Goal: Task Accomplishment & Management: Manage account settings

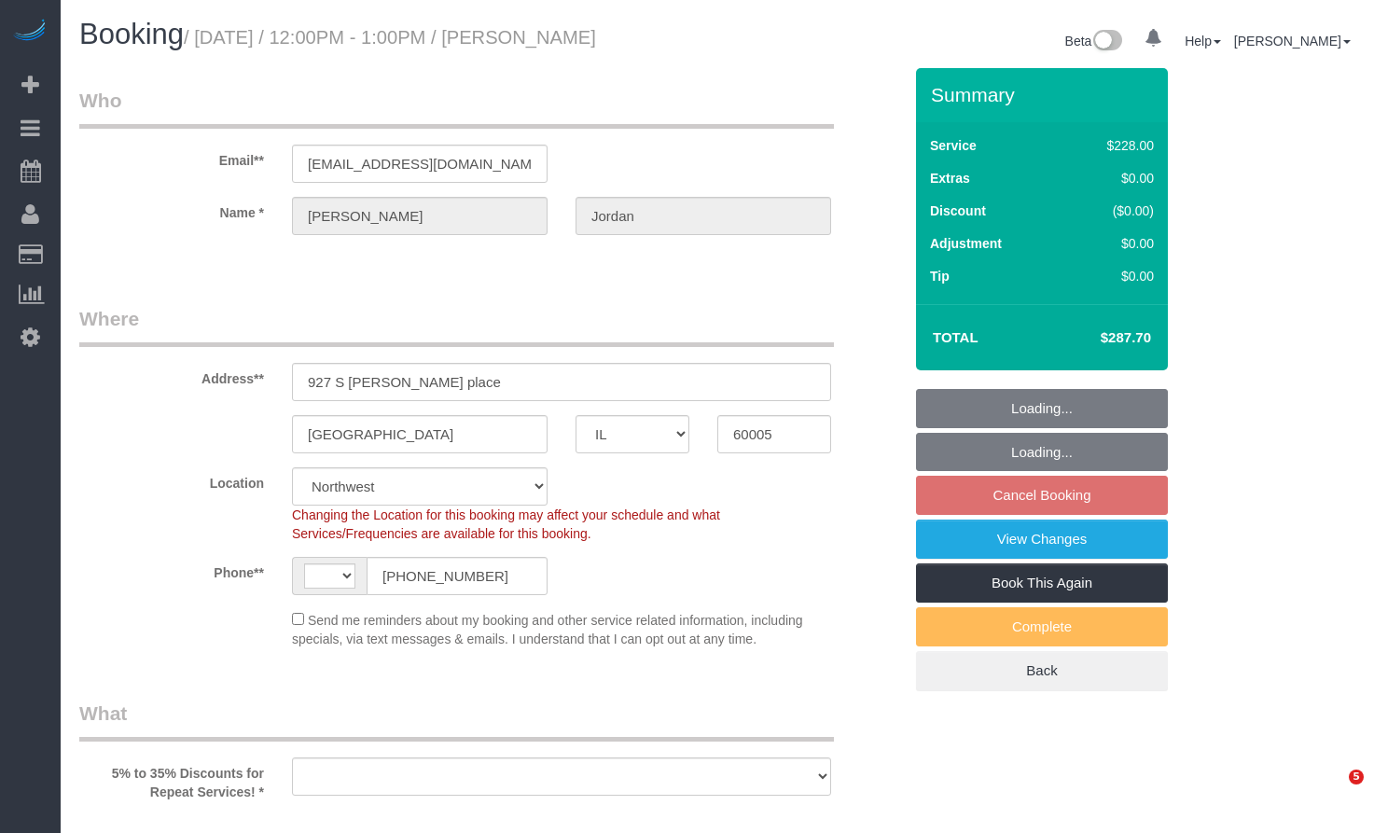
select select "IL"
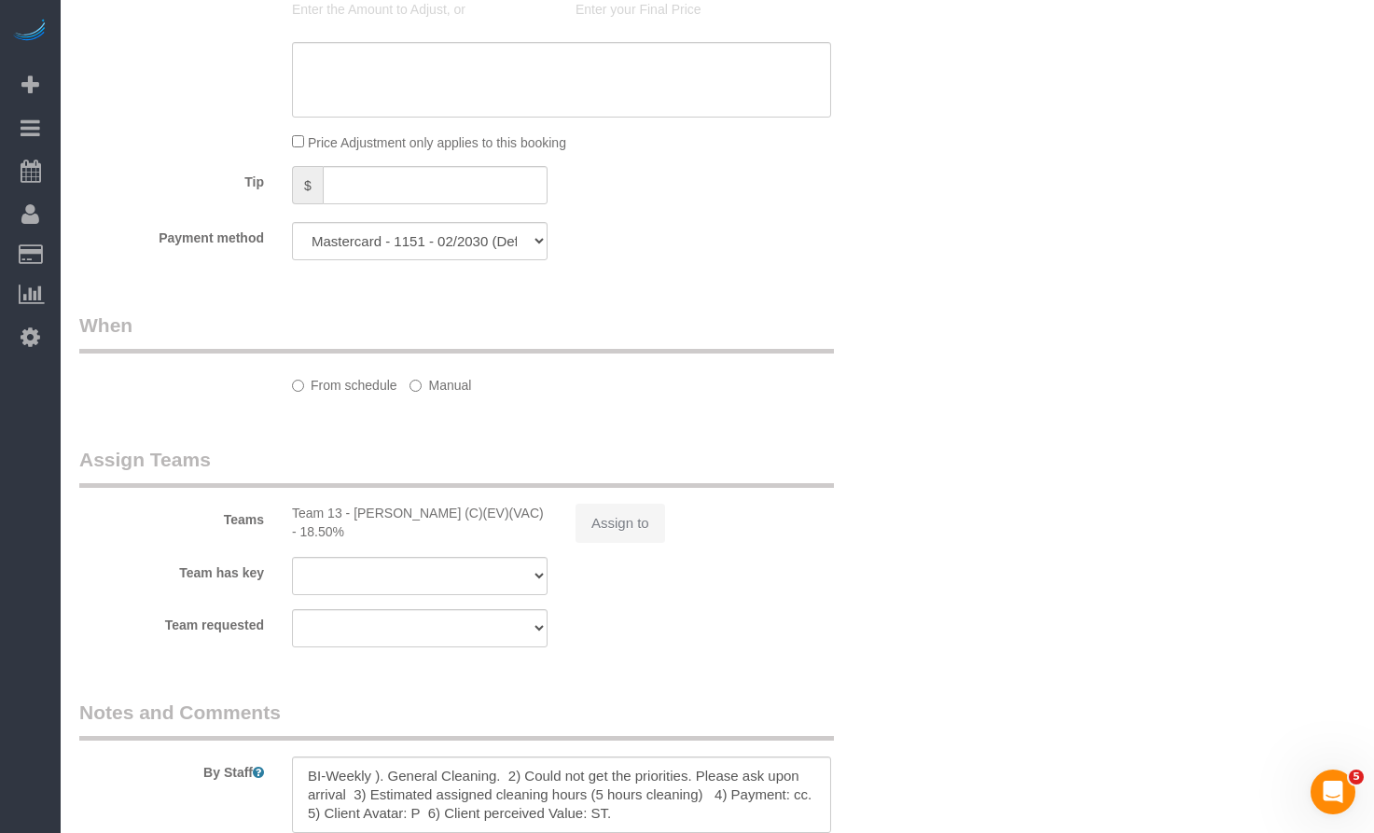
select select "string:[GEOGRAPHIC_DATA]"
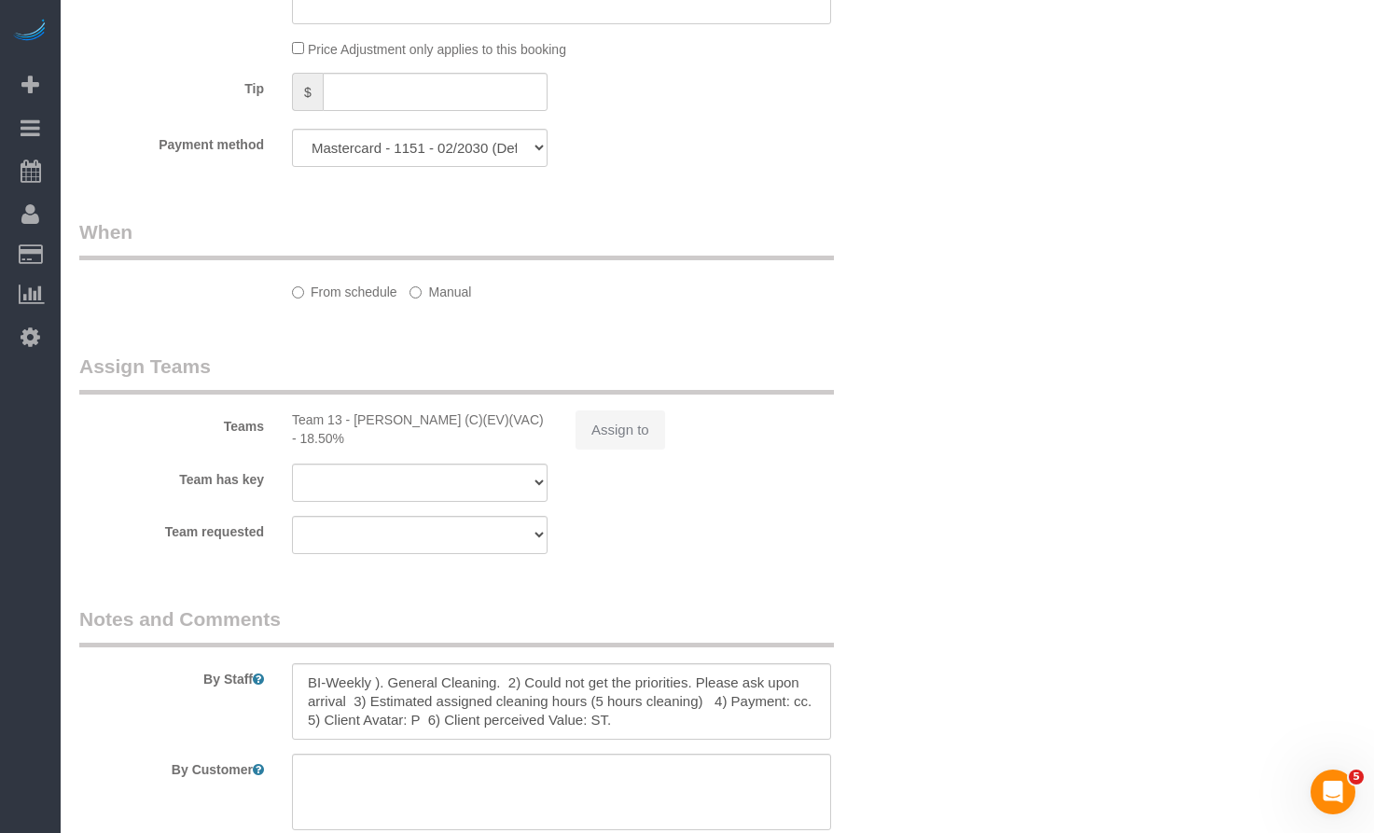
select select "object:804"
select select "number:1"
select select "number:58"
select select "number:139"
select select "number:105"
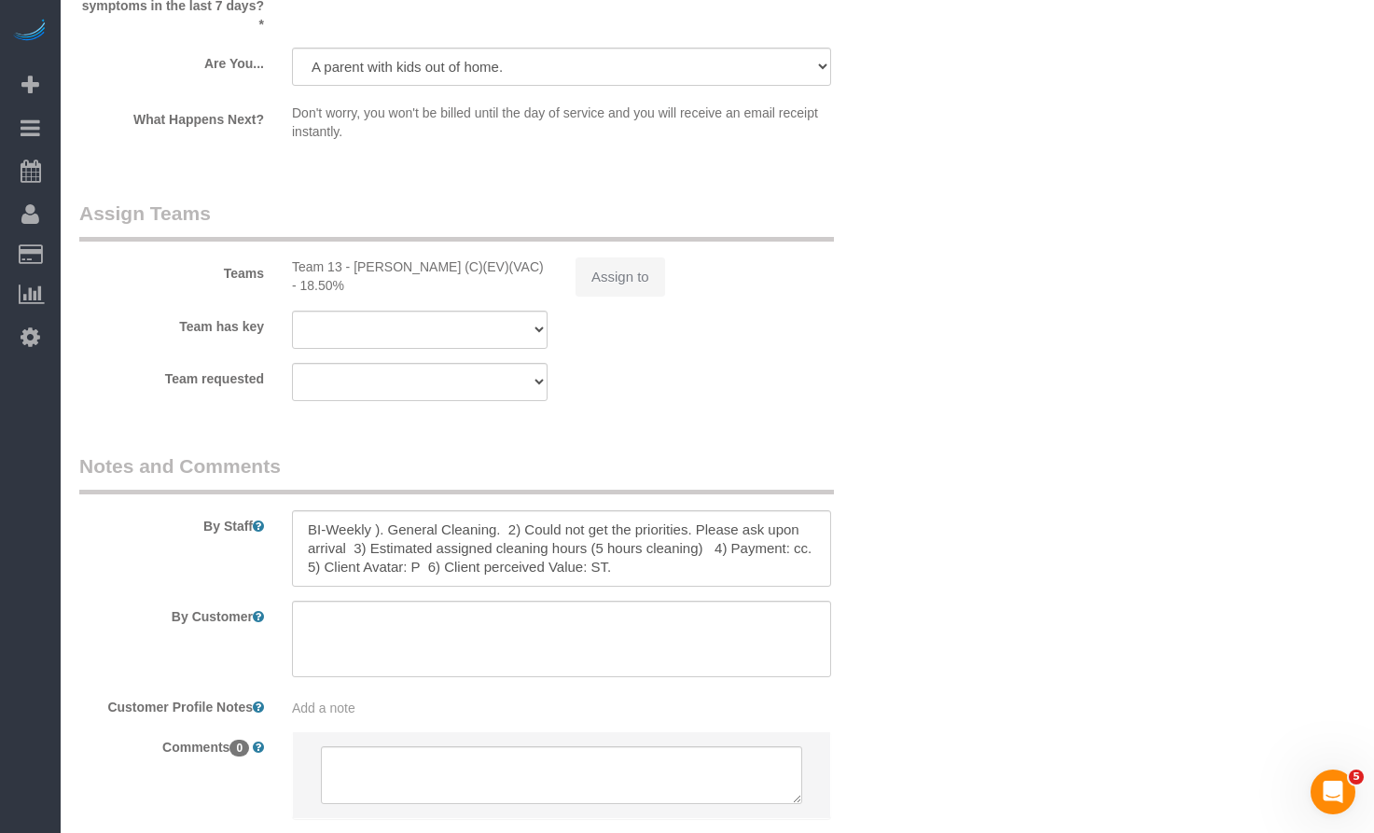
select select "object:1258"
select select "512"
select select "4"
select select "1"
select select "4"
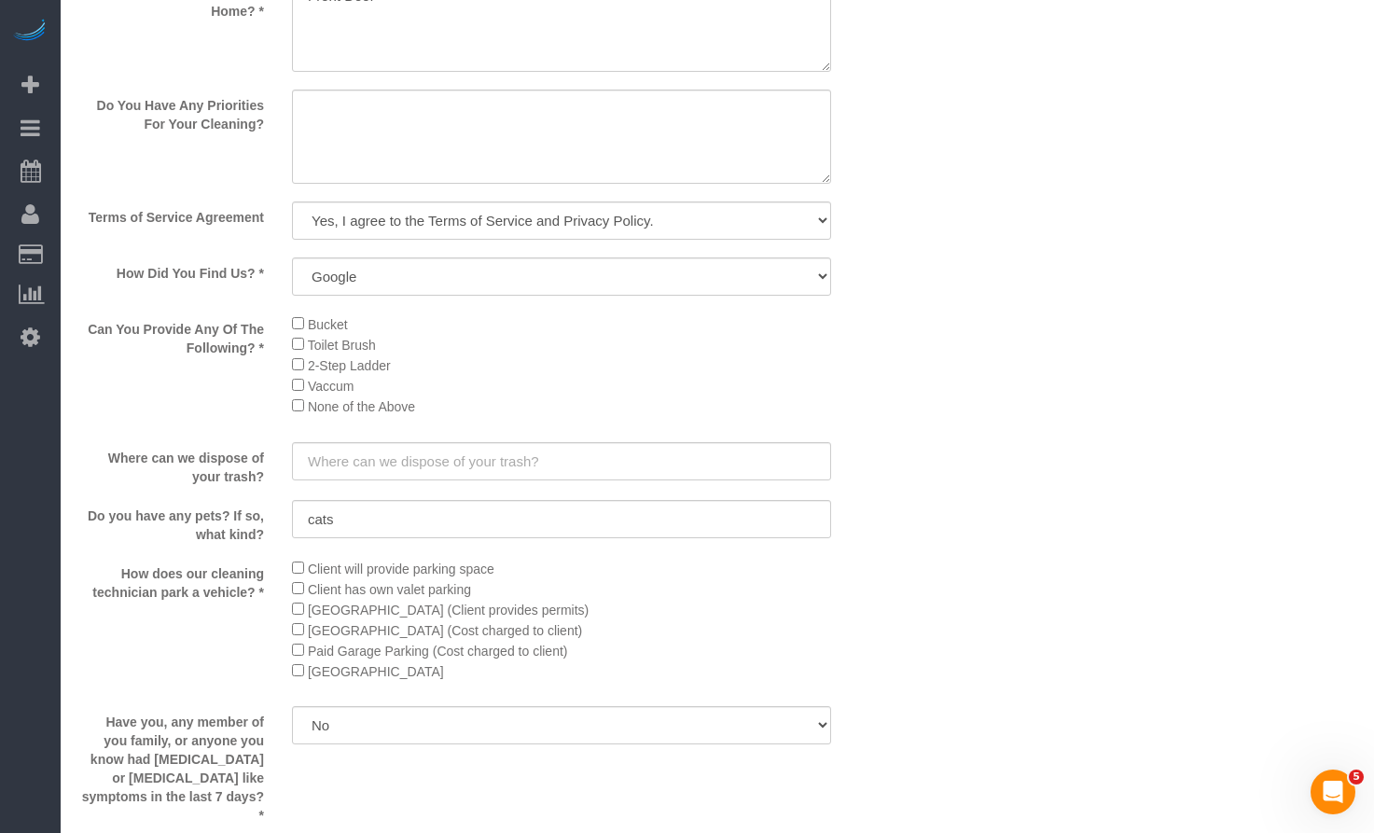
select select "4"
select select "1"
select select "4"
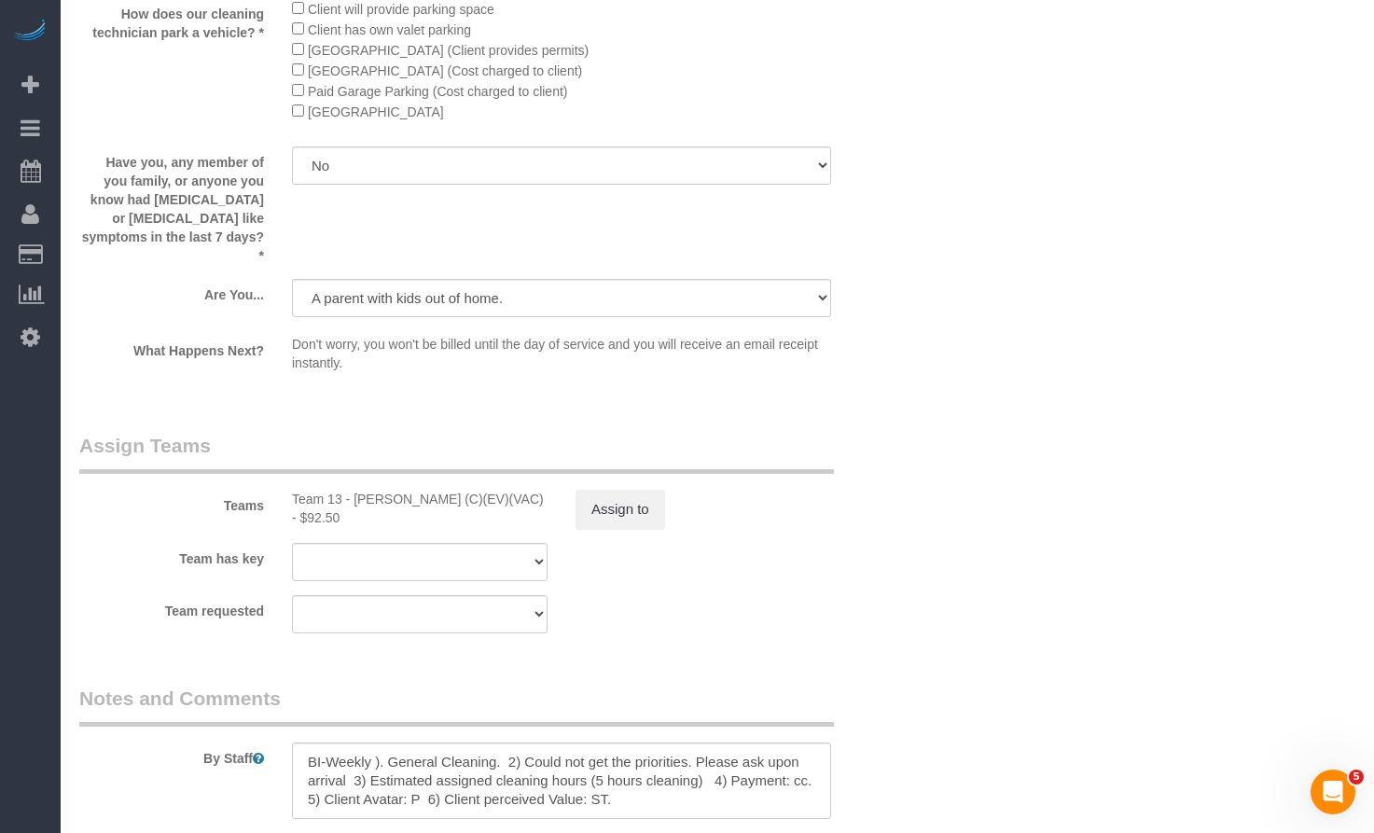
scroll to position [3360, 0]
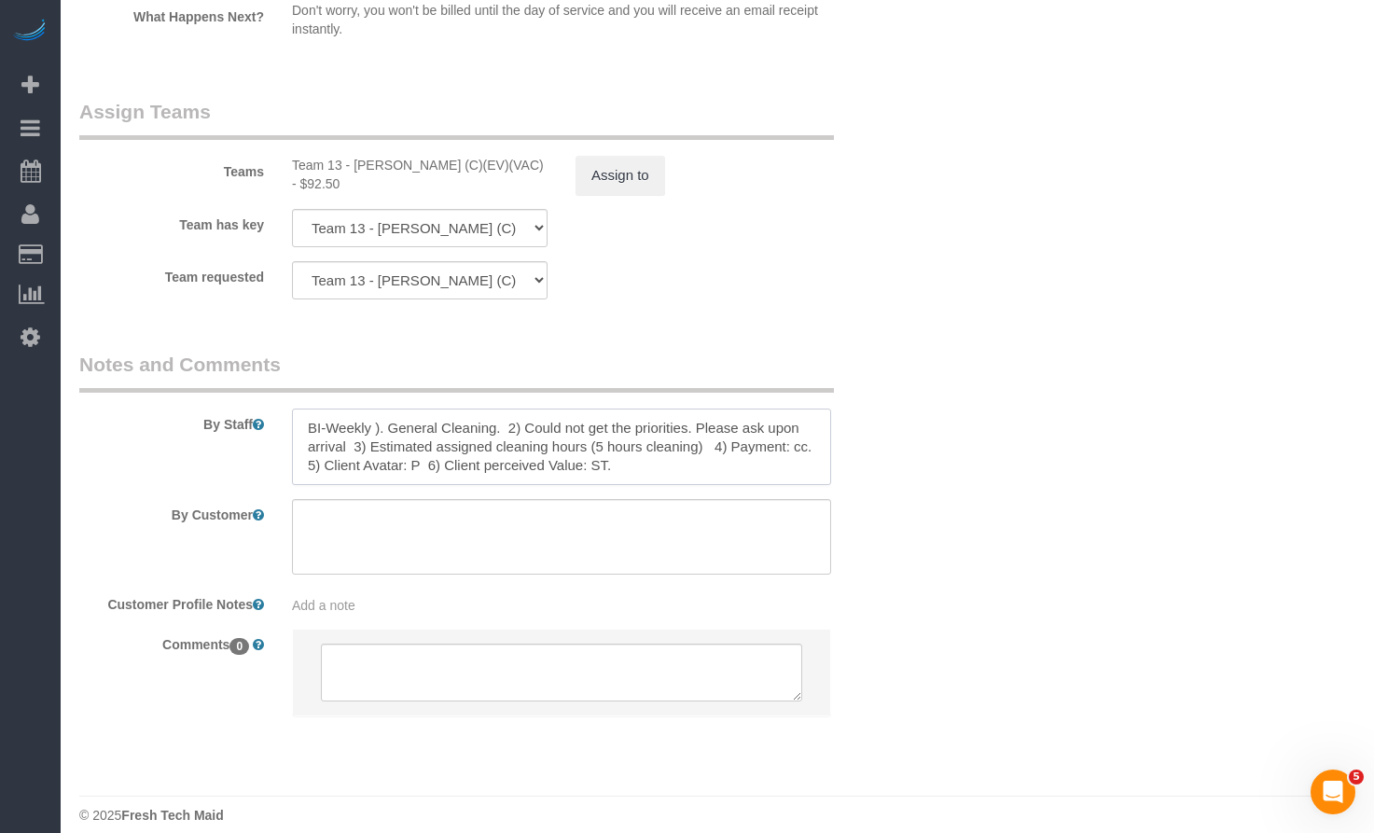
click at [660, 457] on textarea at bounding box center [561, 446] width 539 height 76
drag, startPoint x: 601, startPoint y: 435, endPoint x: 590, endPoint y: 485, distance: 51.6
click at [600, 435] on textarea at bounding box center [561, 446] width 539 height 76
type textarea "BI-Weekly ). General Cleaning. 2) Could not get the priorities. Please ask upon…"
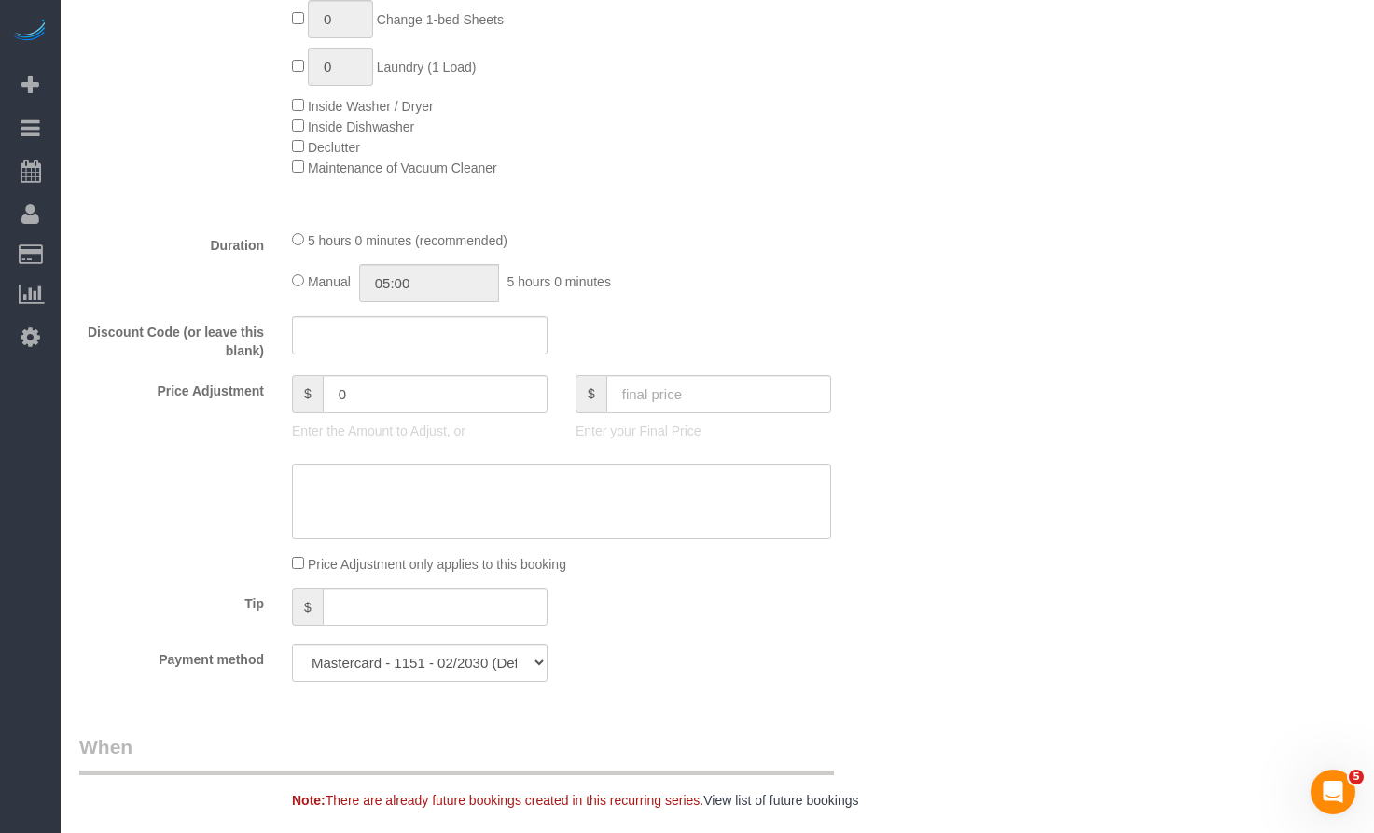
scroll to position [1215, 0]
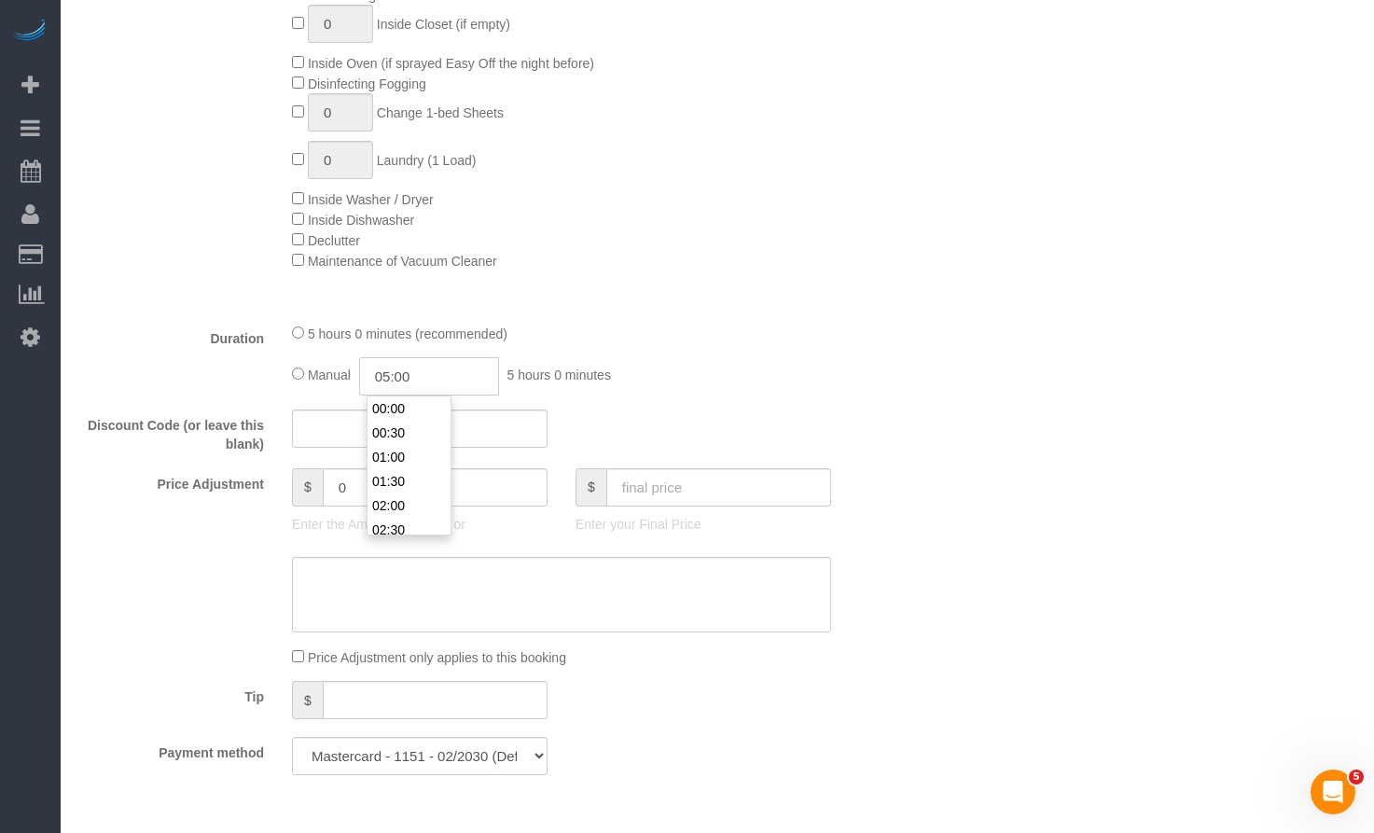
drag, startPoint x: 412, startPoint y: 368, endPoint x: 324, endPoint y: 380, distance: 88.5
click at [325, 380] on div "Manual 05:00 5 hours 0 minutes" at bounding box center [561, 376] width 539 height 38
type input "04:00"
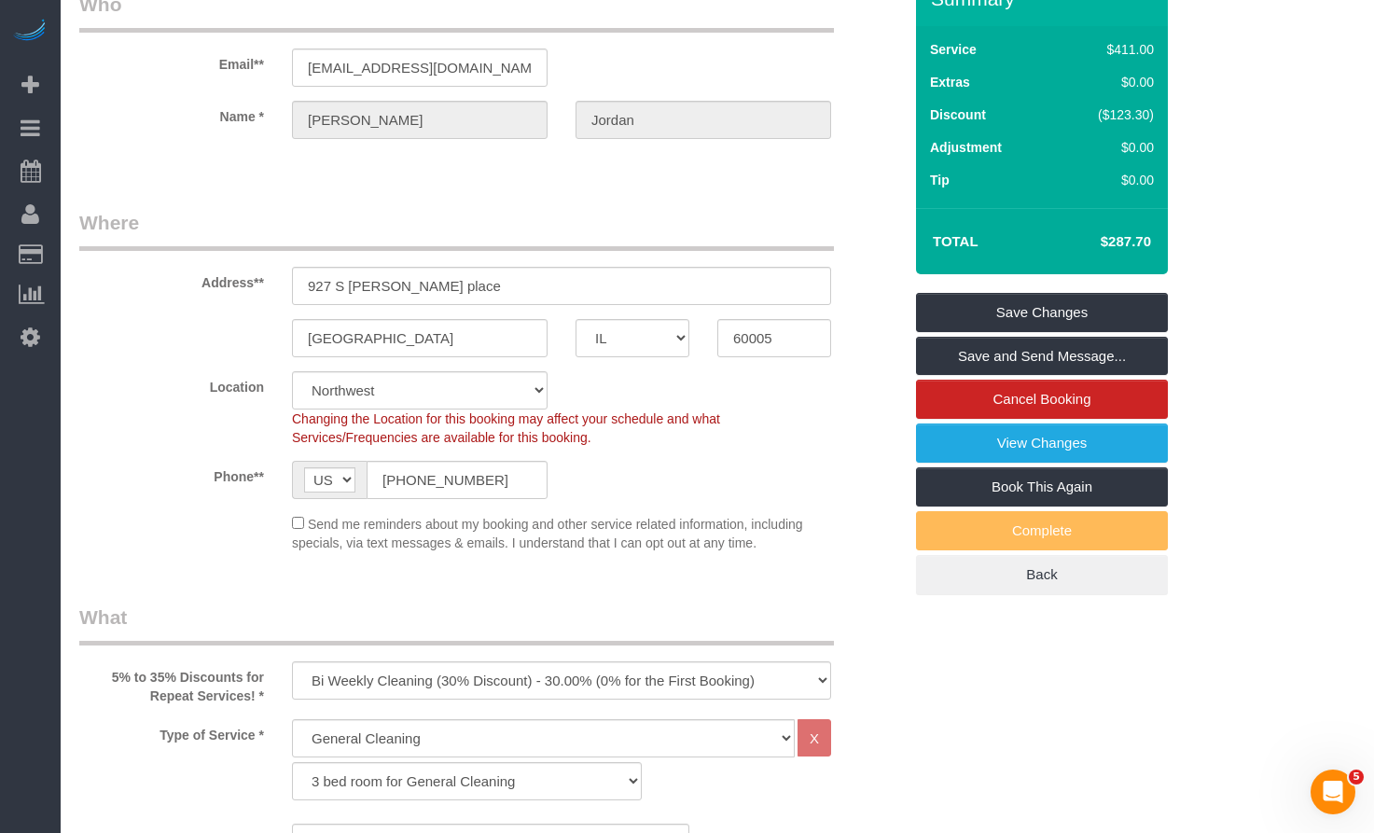
scroll to position [0, 0]
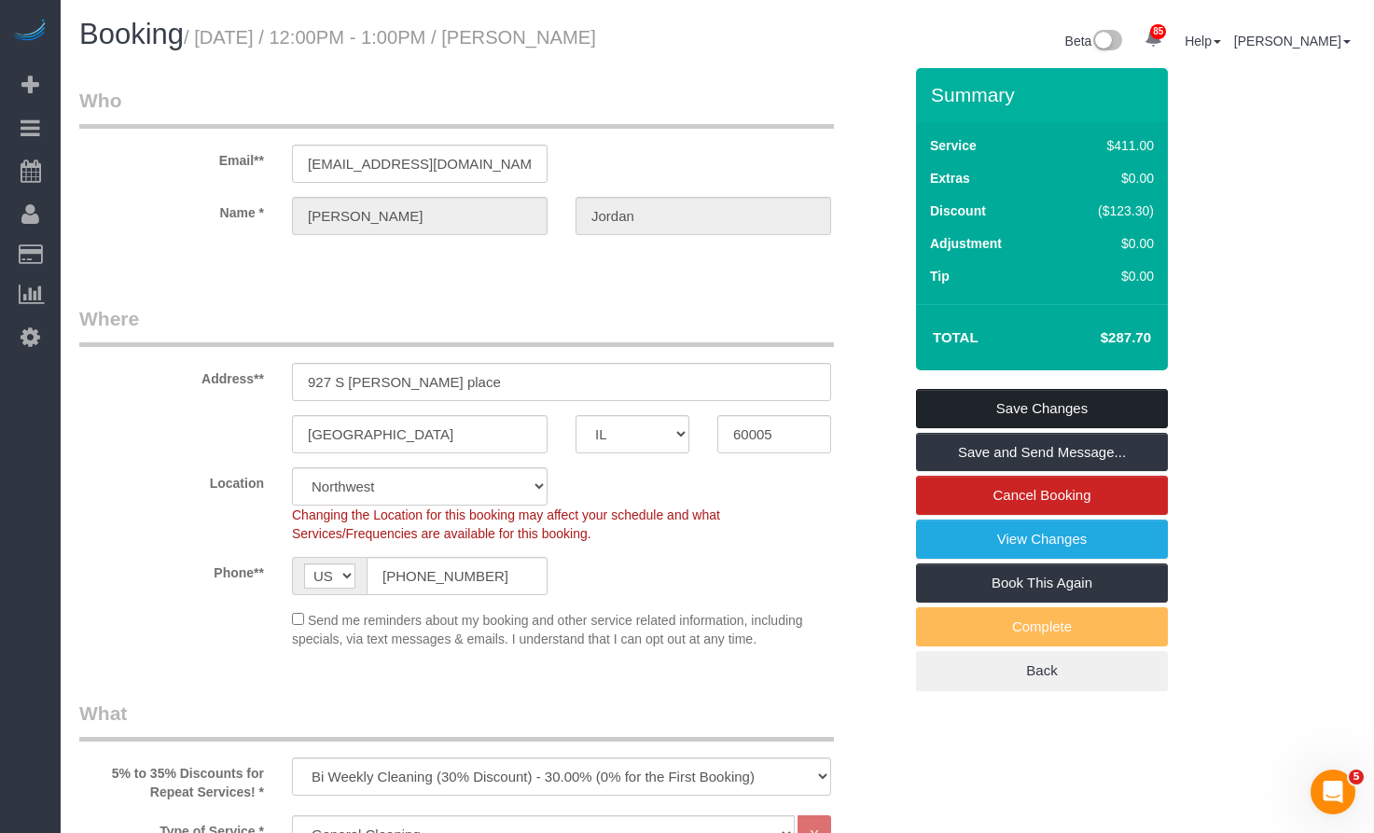
click at [1042, 407] on link "Save Changes" at bounding box center [1042, 408] width 252 height 39
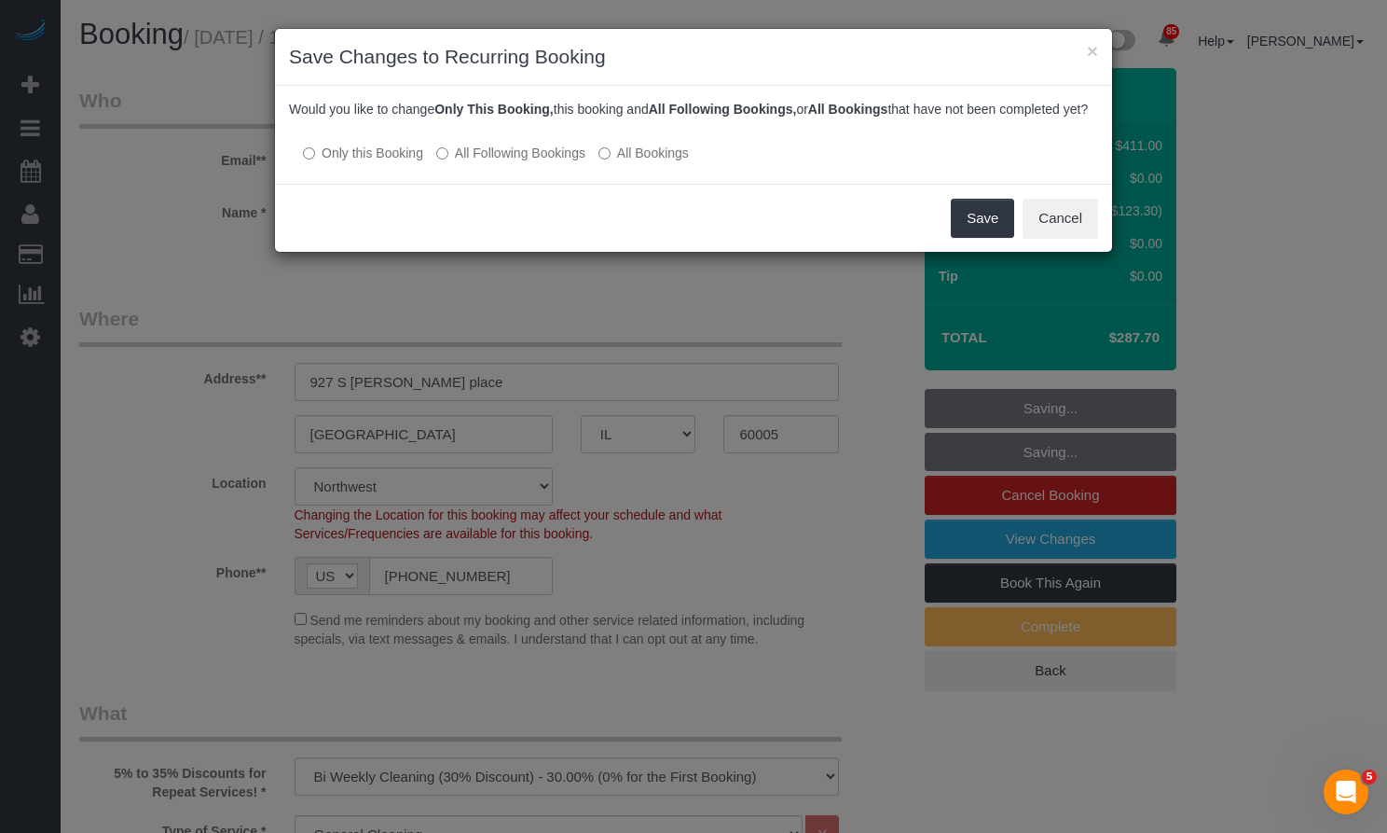
click at [462, 162] on label "All Following Bookings" at bounding box center [510, 153] width 149 height 19
click at [980, 237] on button "Save" at bounding box center [982, 218] width 63 height 39
